Goal: Information Seeking & Learning: Find specific fact

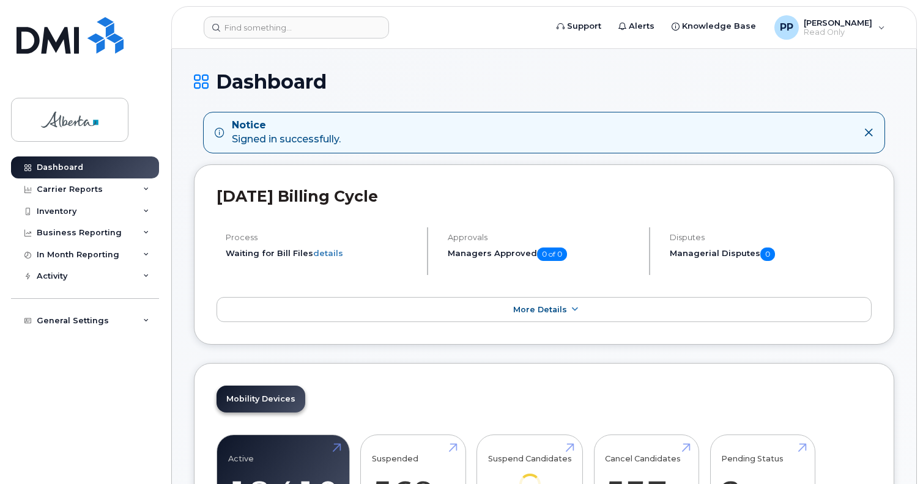
click at [316, 39] on header "Support Alerts Knowledge Base PP Purviben Pandya Read Only English Français Adj…" at bounding box center [544, 27] width 746 height 43
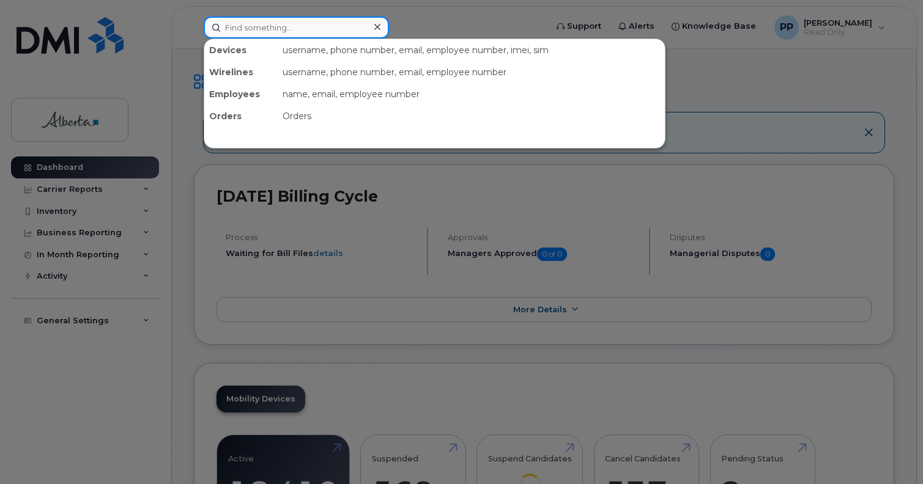
click at [294, 22] on input at bounding box center [296, 28] width 185 height 22
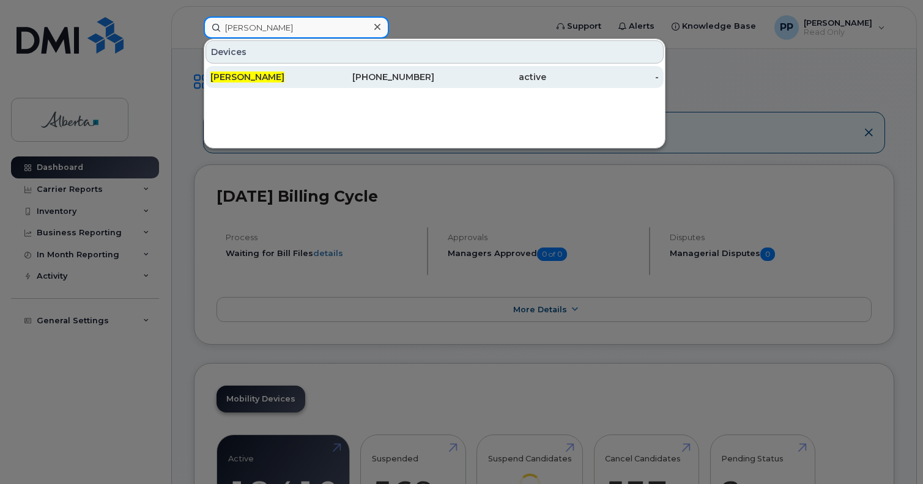
type input "neil singh"
click at [515, 77] on div "active" at bounding box center [490, 77] width 112 height 12
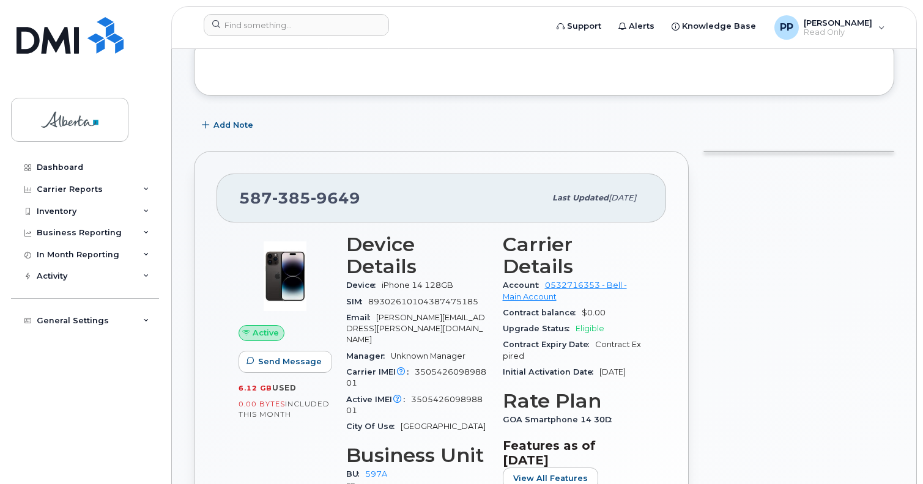
scroll to position [153, 0]
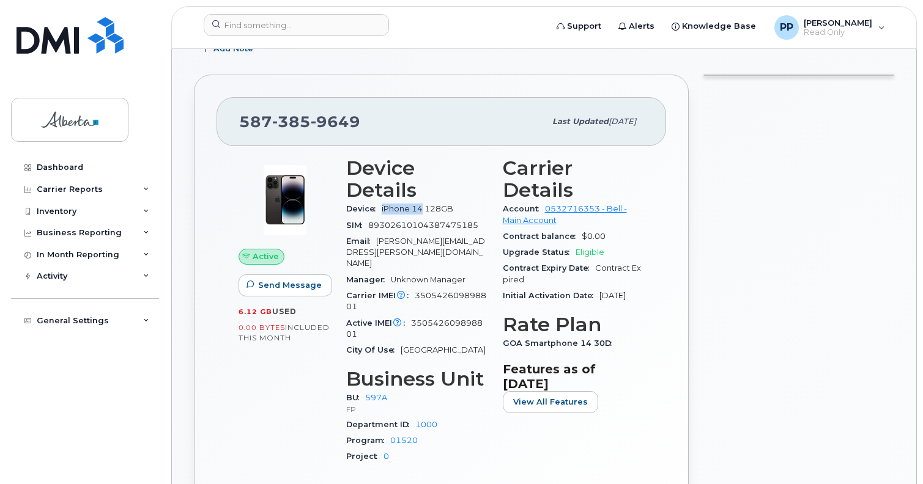
drag, startPoint x: 382, startPoint y: 209, endPoint x: 421, endPoint y: 216, distance: 40.4
click at [421, 216] on div "Device iPhone 14 128GB" at bounding box center [417, 209] width 142 height 16
copy span "iPhone 14"
drag, startPoint x: 386, startPoint y: 122, endPoint x: 211, endPoint y: 125, distance: 175.0
click at [211, 125] on div "[PHONE_NUMBER] Last updated [DATE] Active Send Message 6.12 GB  used 0.00 Bytes…" at bounding box center [441, 314] width 495 height 478
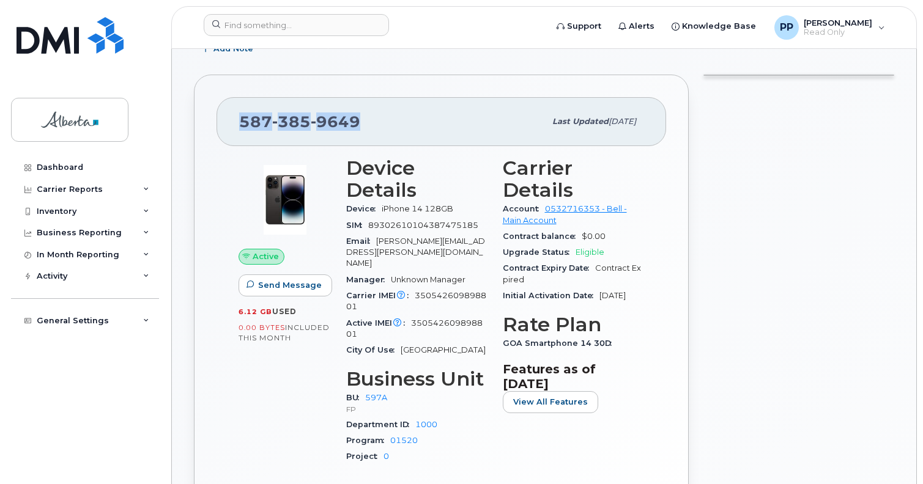
copy span "[PHONE_NUMBER]"
drag, startPoint x: 414, startPoint y: 269, endPoint x: 464, endPoint y: 285, distance: 52.8
click at [464, 288] on div "Carrier IMEI Carrier IMEI is reported during the last billing cycle or change o…" at bounding box center [417, 302] width 142 height 28
copy span "350542609898801"
click at [614, 304] on div "Initial Activation Date [DATE]" at bounding box center [574, 296] width 142 height 16
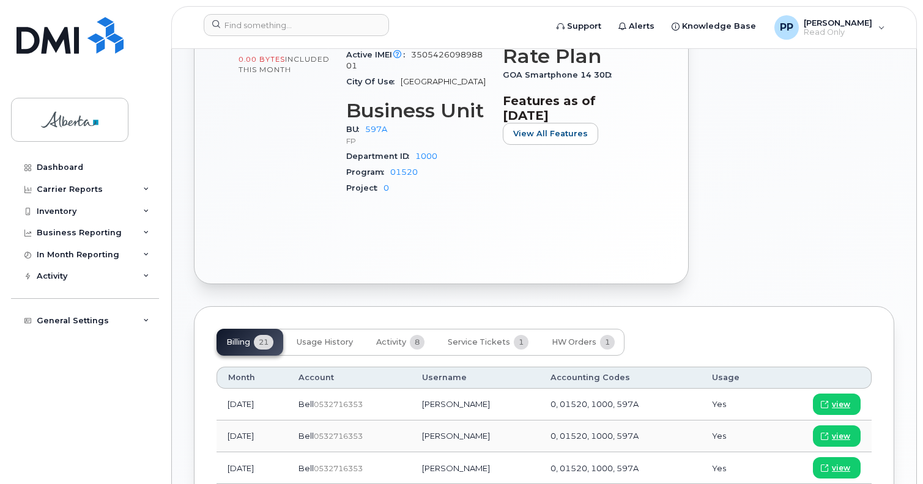
scroll to position [535, 0]
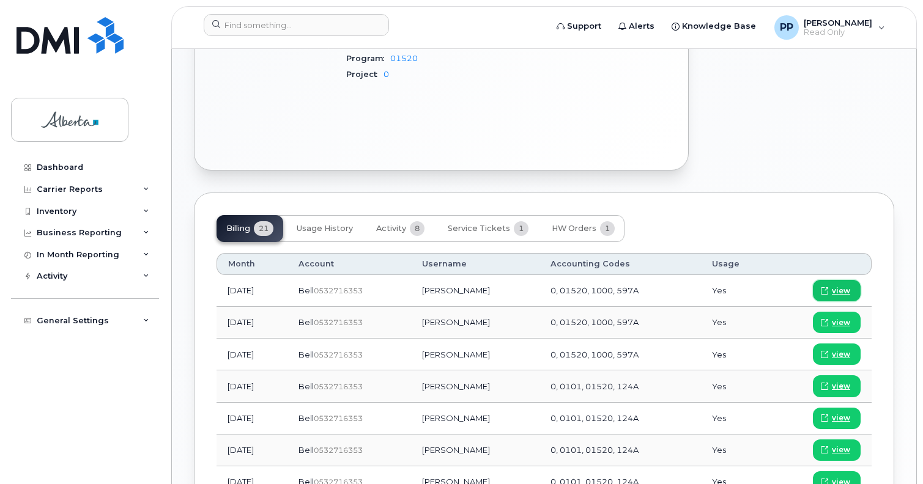
click at [843, 286] on span "view" at bounding box center [841, 291] width 18 height 11
